Goal: Task Accomplishment & Management: Use online tool/utility

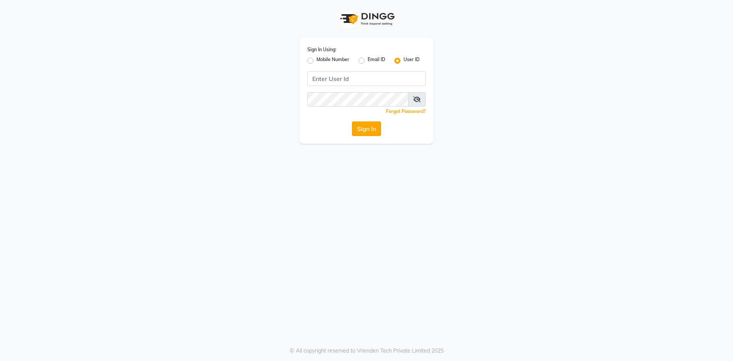
click at [366, 131] on button "Sign In" at bounding box center [366, 128] width 29 height 15
click at [371, 127] on button "Sign In" at bounding box center [366, 128] width 29 height 15
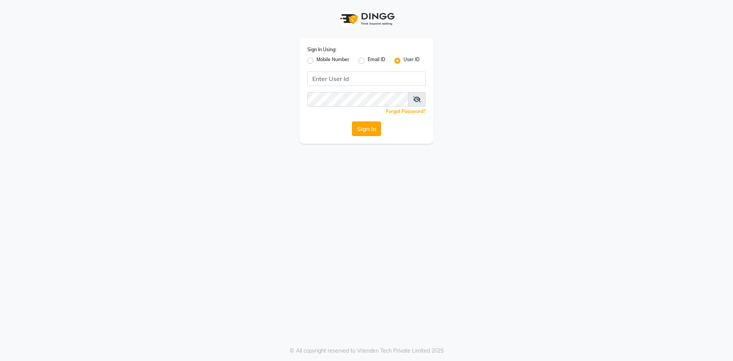
click at [363, 130] on button "Sign In" at bounding box center [366, 128] width 29 height 15
click at [404, 61] on label "User ID" at bounding box center [412, 60] width 16 height 9
click at [404, 61] on input "User ID" at bounding box center [406, 58] width 5 height 5
click at [371, 129] on button "Sign In" at bounding box center [366, 128] width 29 height 15
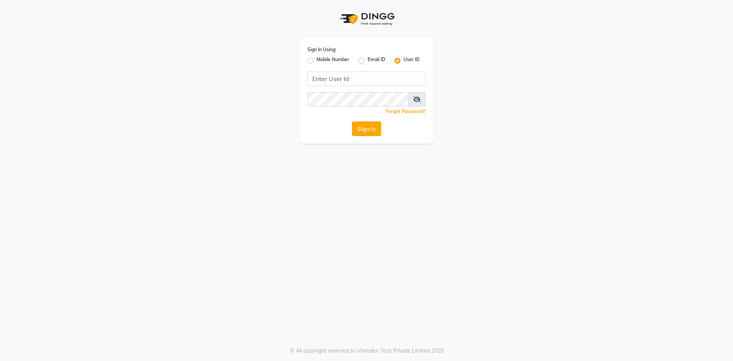
click at [360, 134] on button "Sign In" at bounding box center [366, 128] width 29 height 15
